Goal: Navigation & Orientation: Find specific page/section

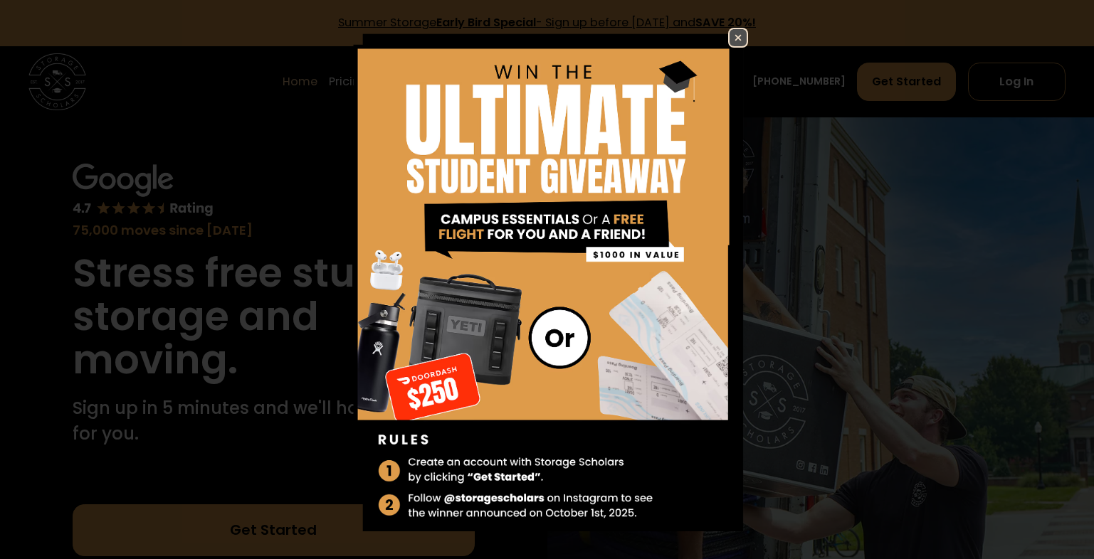
click at [739, 39] on img at bounding box center [737, 37] width 17 height 17
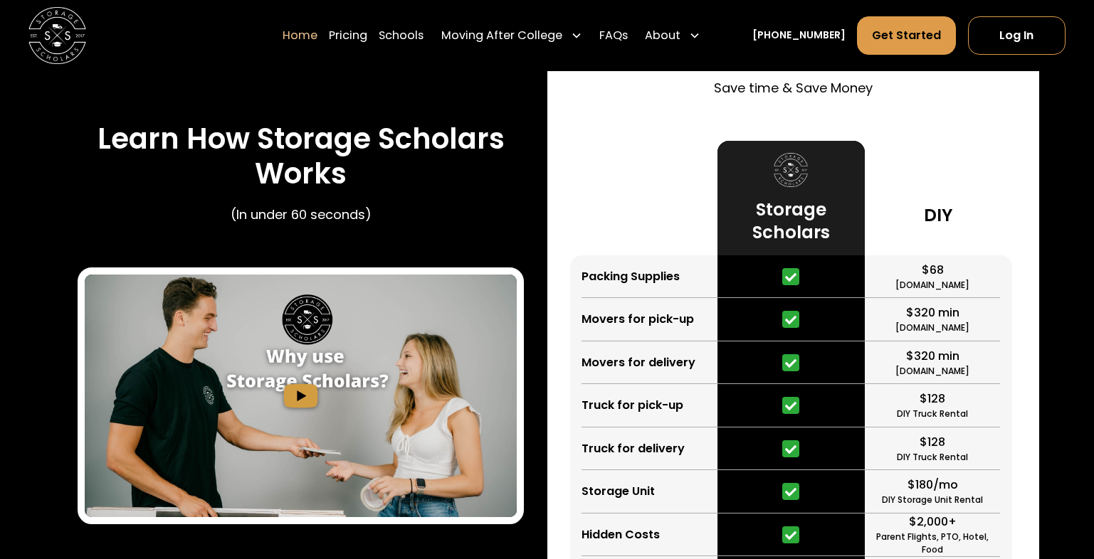
scroll to position [2603, 0]
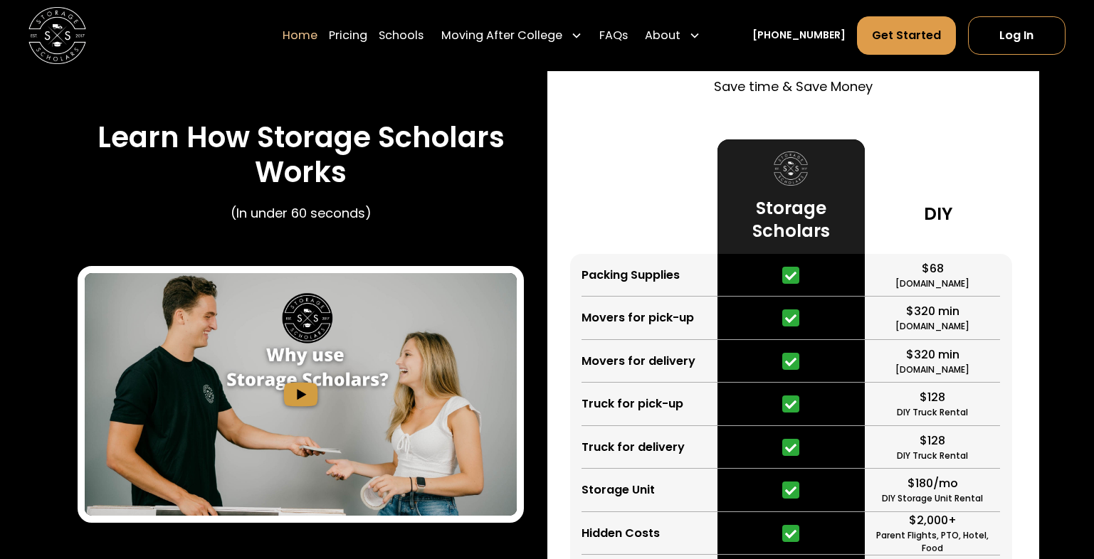
click at [325, 399] on img "open lightbox" at bounding box center [301, 394] width 432 height 243
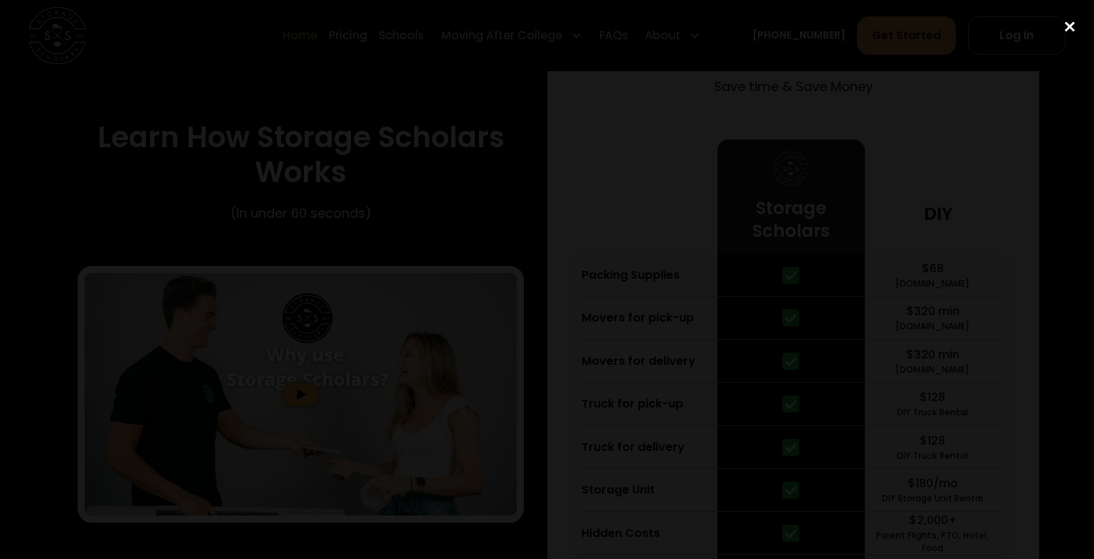
click at [1063, 36] on div "close lightbox" at bounding box center [1069, 26] width 48 height 31
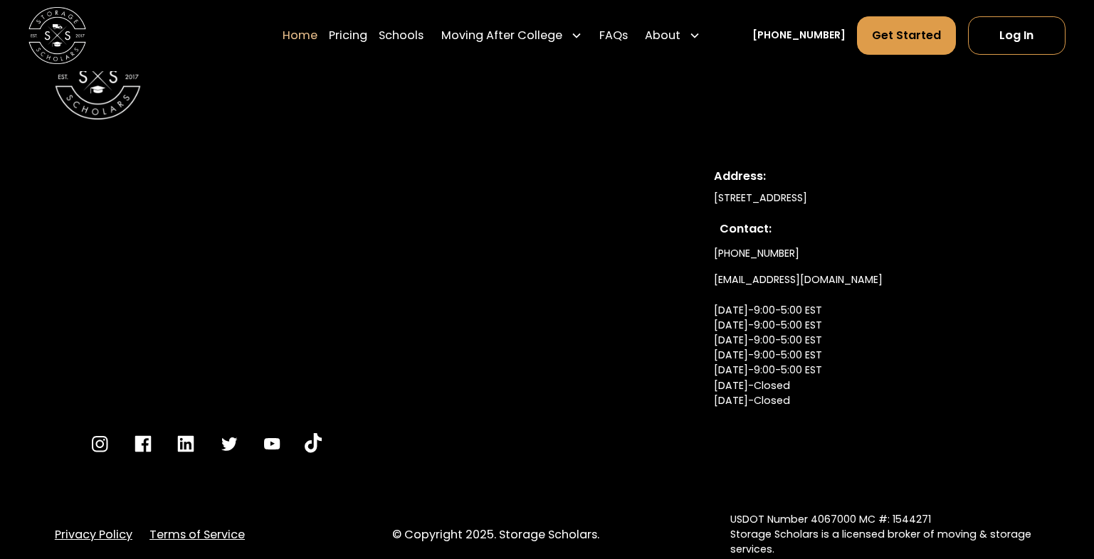
scroll to position [4882, 0]
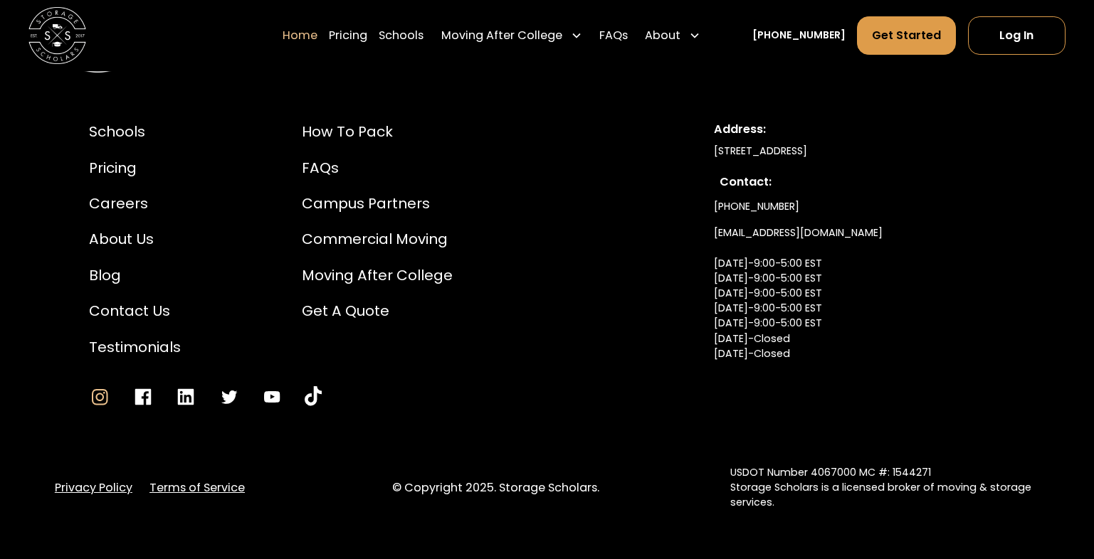
click at [98, 386] on icon "Go to Instagram" at bounding box center [99, 396] width 21 height 21
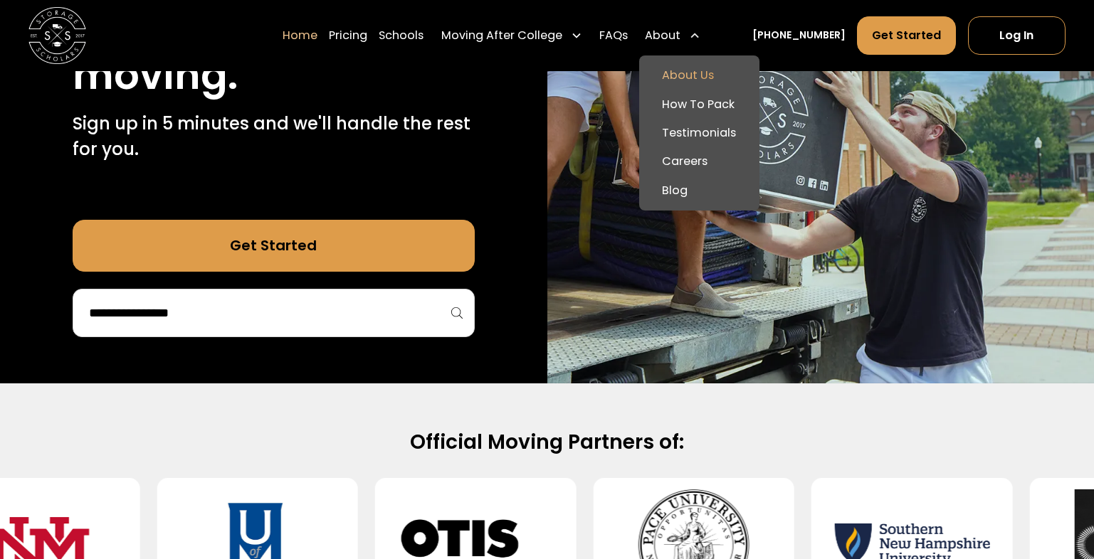
scroll to position [0, 0]
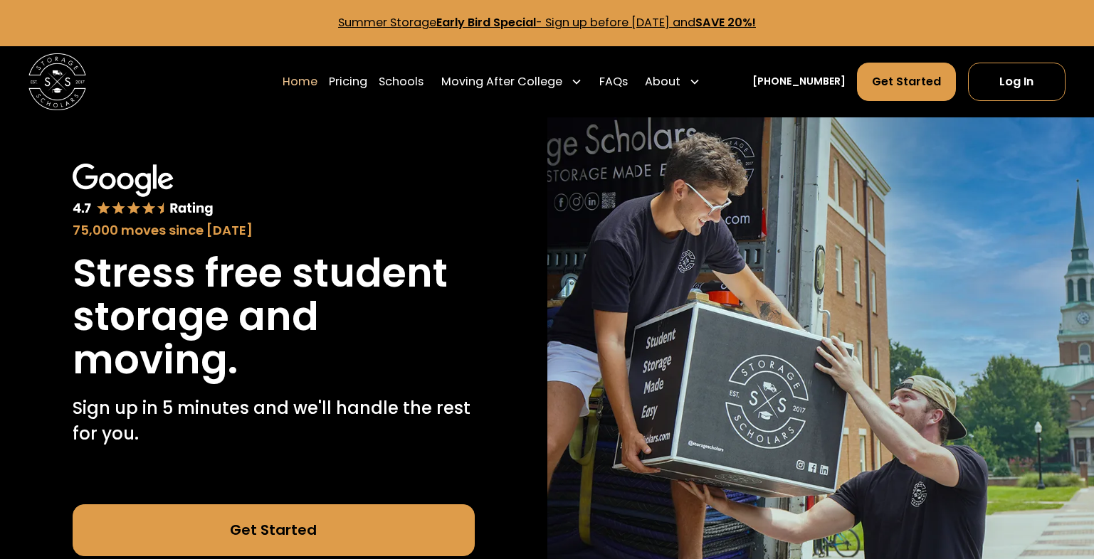
click at [163, 72] on div "Home Pricing Schools Moving After College Commercial Moving Post Grad Moving Ge…" at bounding box center [546, 82] width 1036 height 72
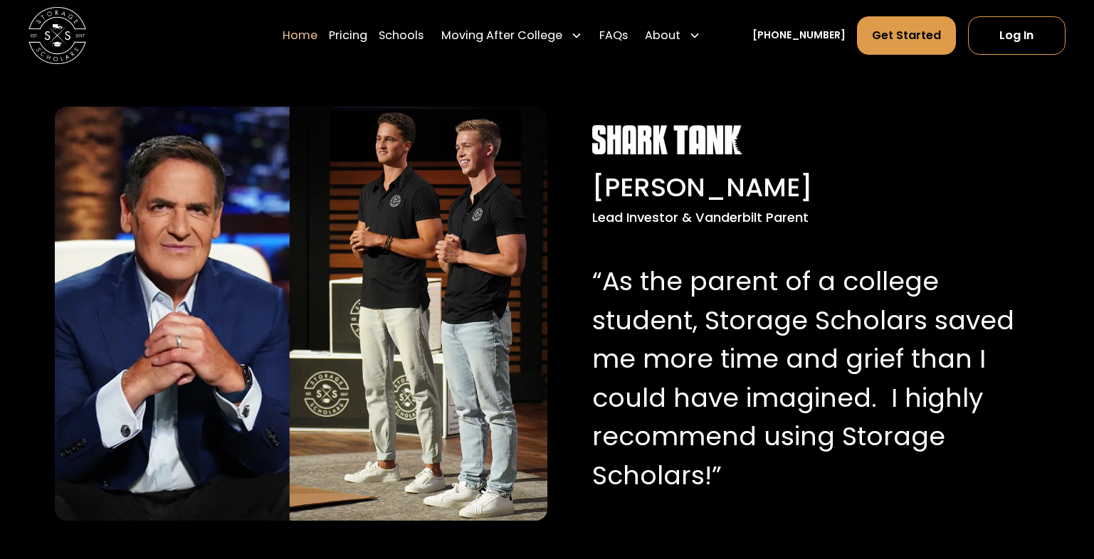
scroll to position [1421, 0]
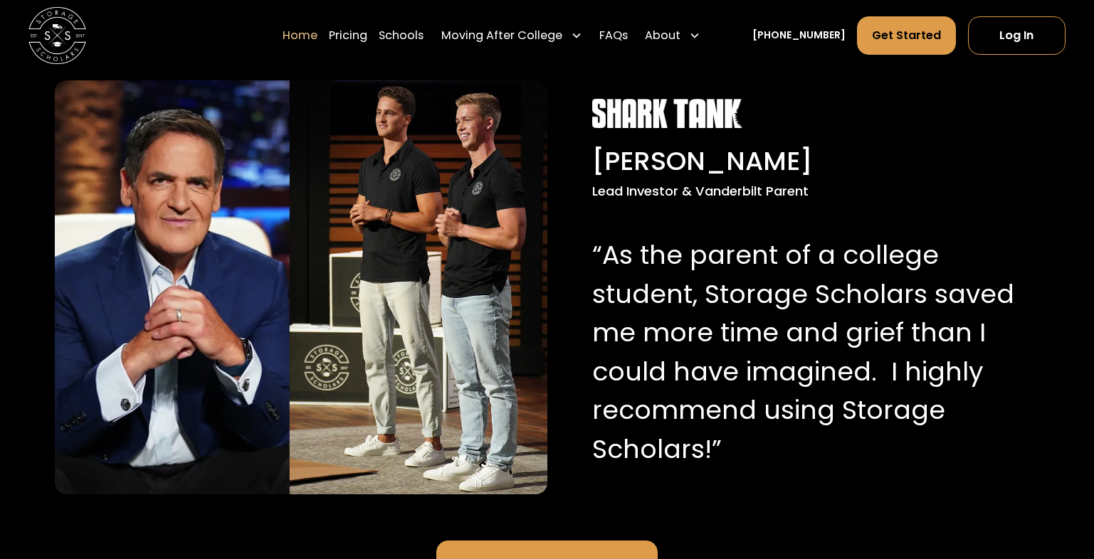
click at [907, 463] on p "“As the parent of a college student, Storage Scholars saved me more time and gr…" at bounding box center [804, 352] width 425 height 233
click at [907, 461] on p "“As the parent of a college student, Storage Scholars saved me more time and gr…" at bounding box center [804, 352] width 425 height 233
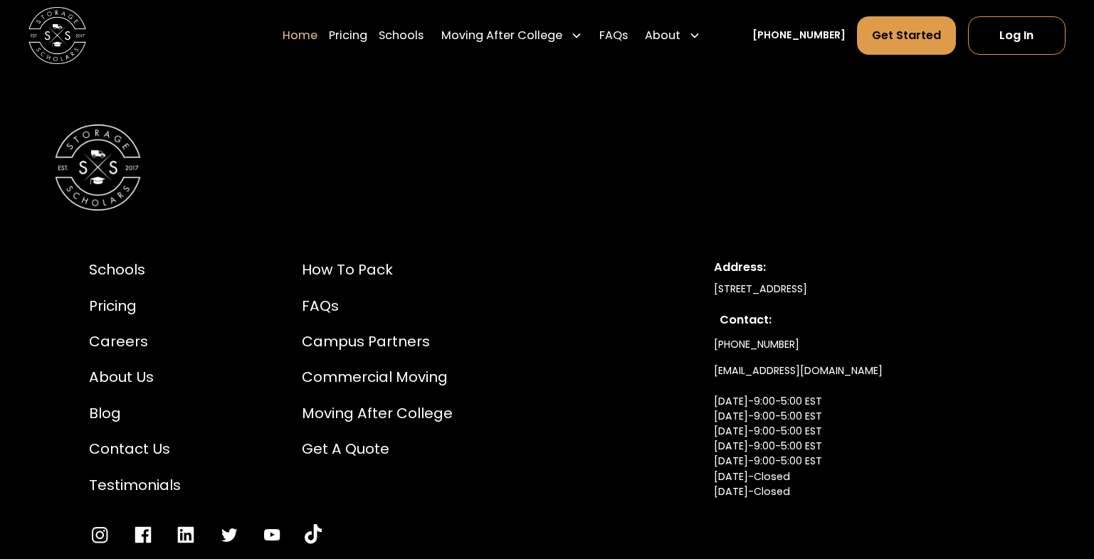
scroll to position [4759, 0]
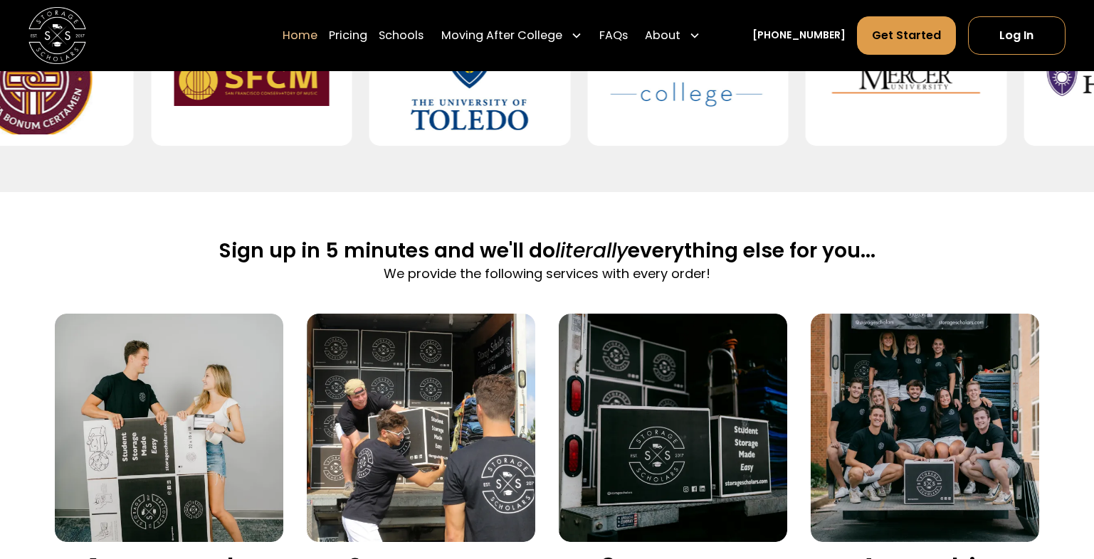
scroll to position [764, 0]
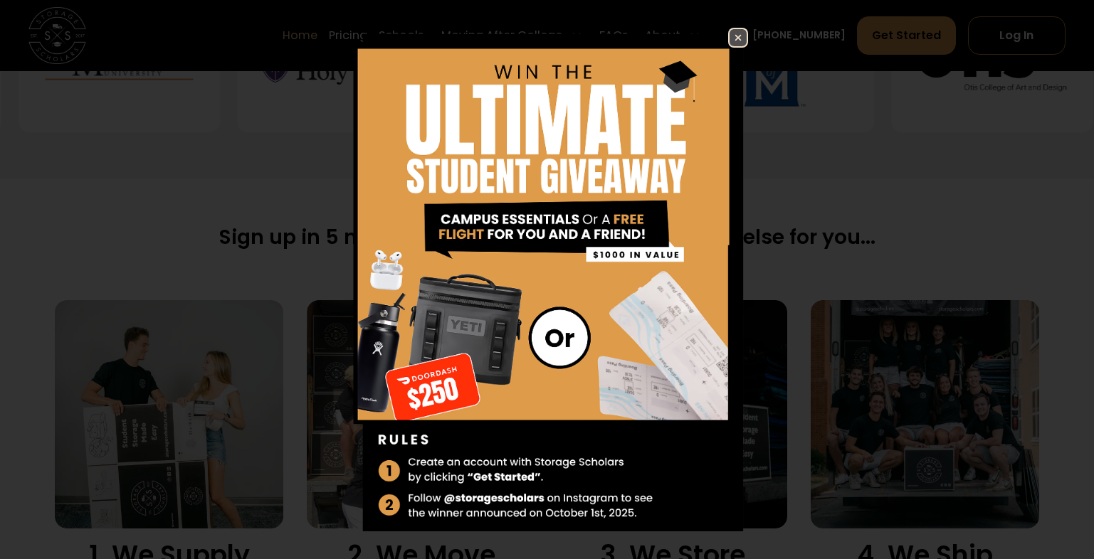
click at [743, 40] on img at bounding box center [737, 37] width 17 height 17
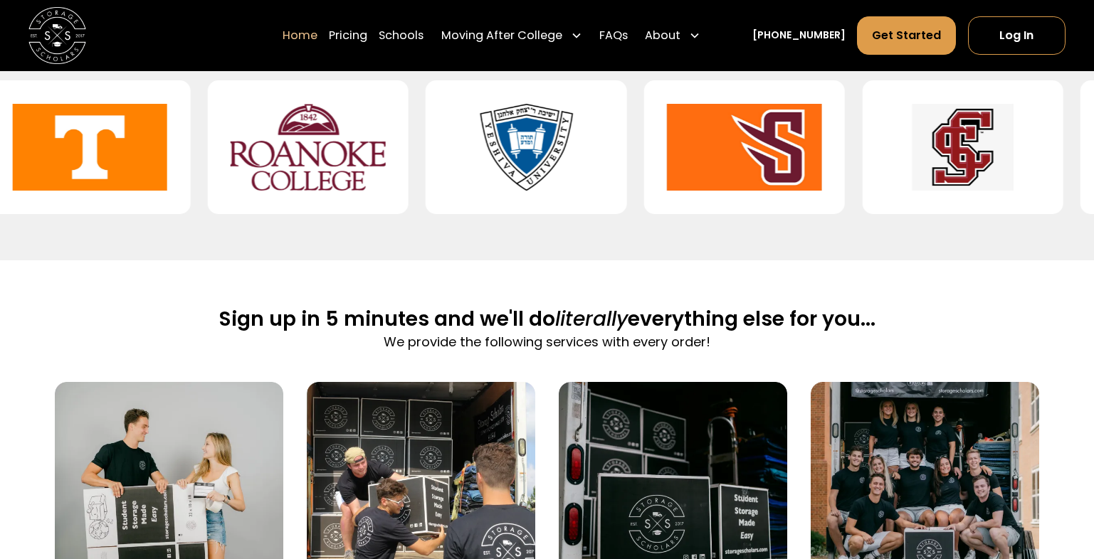
scroll to position [0, 0]
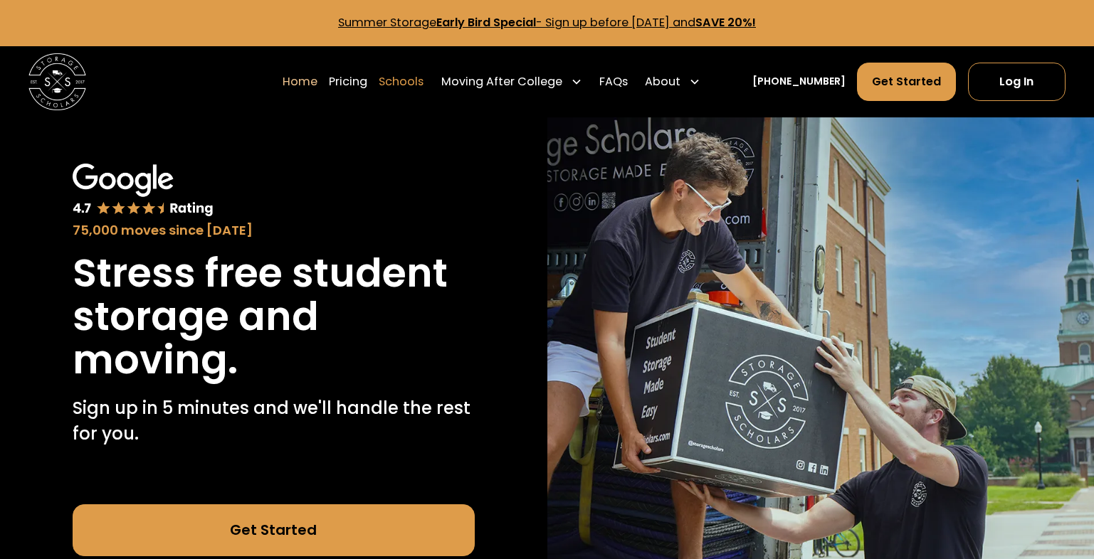
click at [421, 83] on link "Schools" at bounding box center [401, 82] width 45 height 40
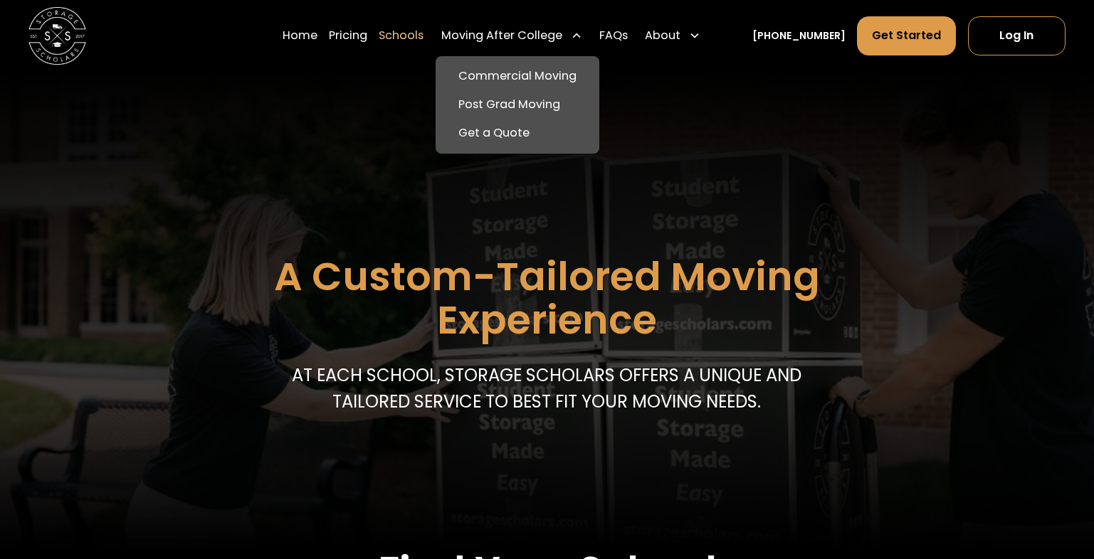
click at [520, 43] on div "Moving After College" at bounding box center [501, 35] width 121 height 17
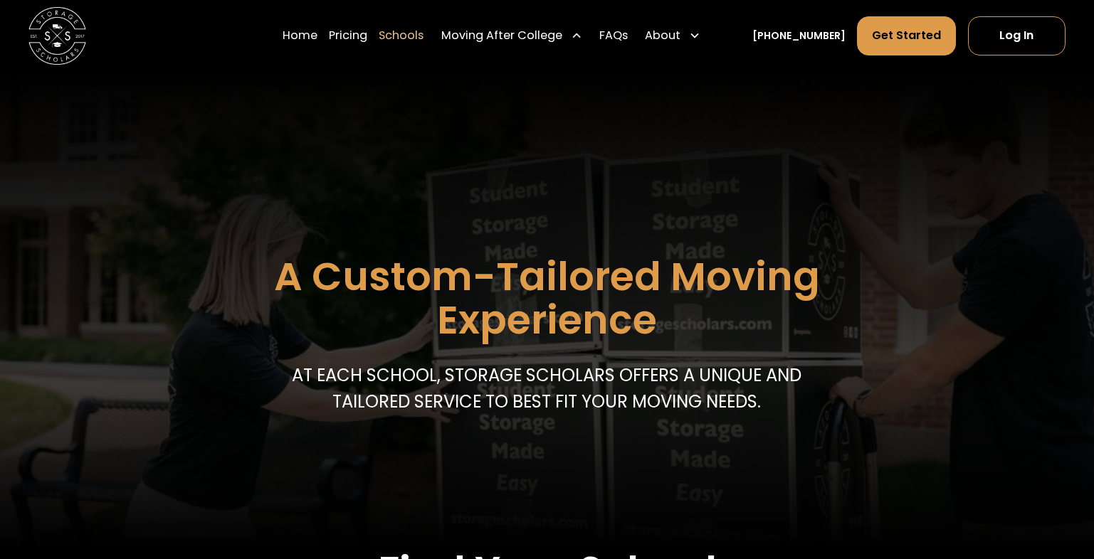
click at [521, 36] on div "Moving After College" at bounding box center [501, 35] width 121 height 17
